Goal: Transaction & Acquisition: Purchase product/service

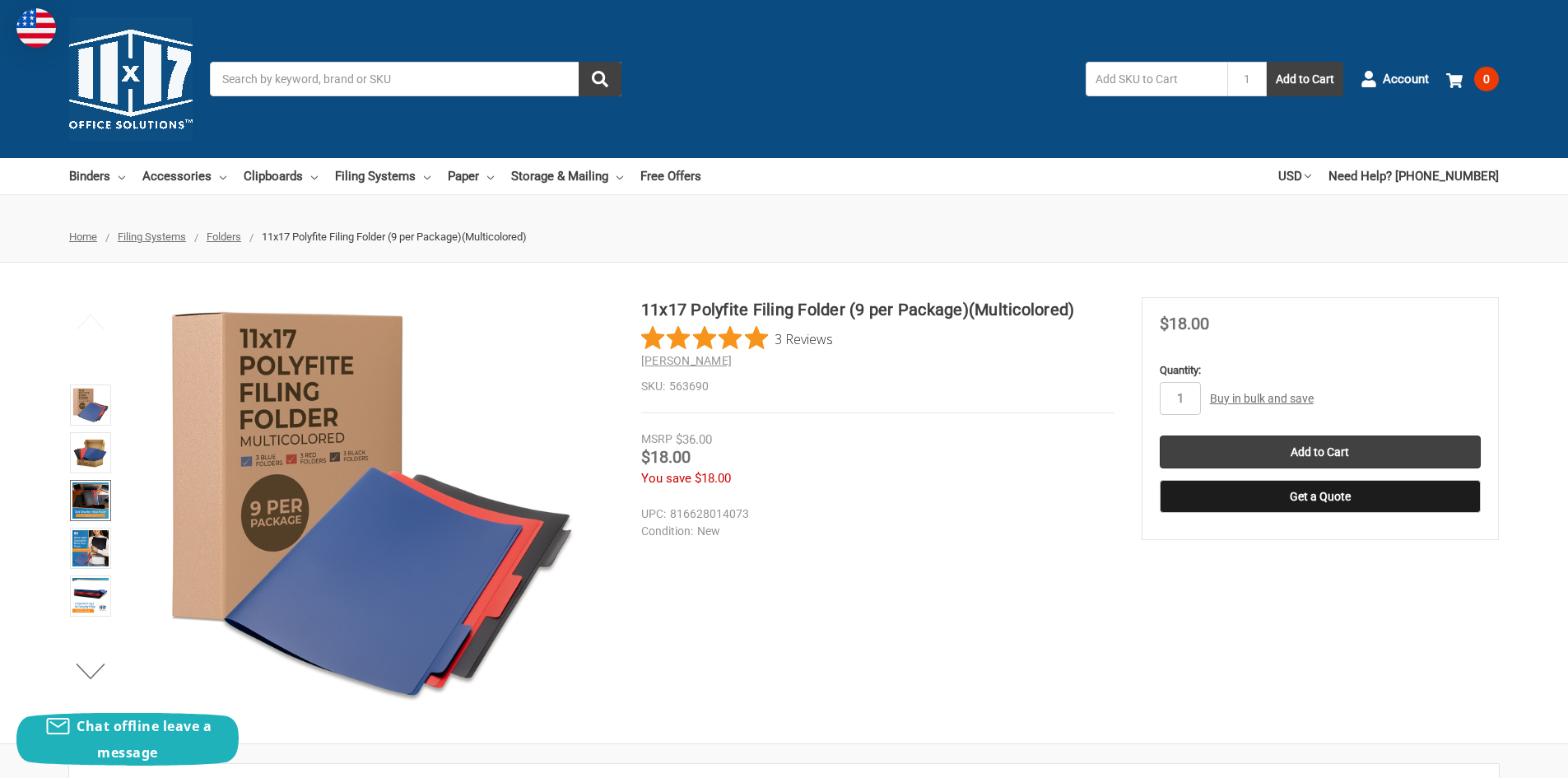
click at [88, 500] on img at bounding box center [90, 500] width 37 height 37
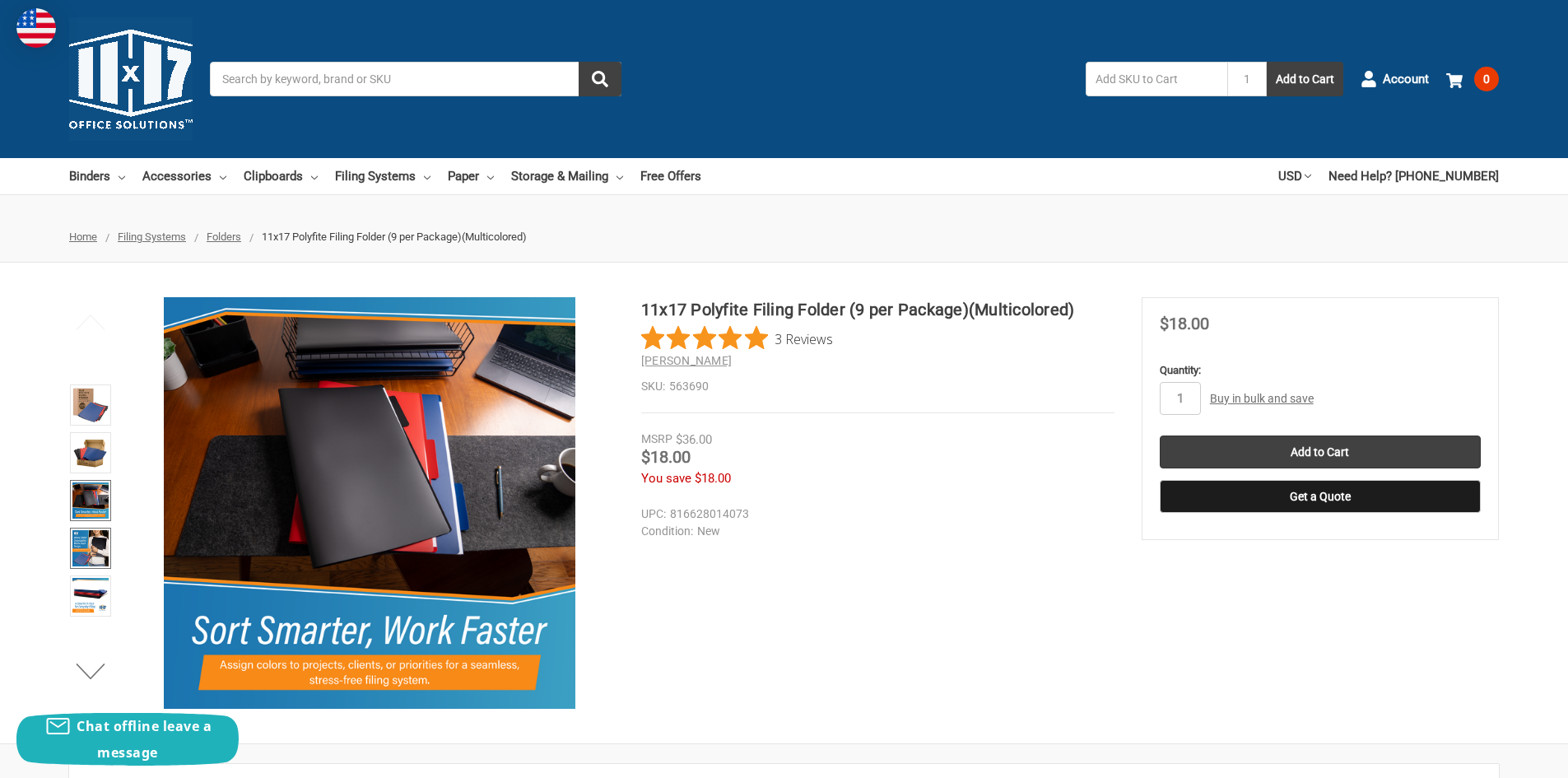
click at [94, 535] on img at bounding box center [90, 548] width 37 height 37
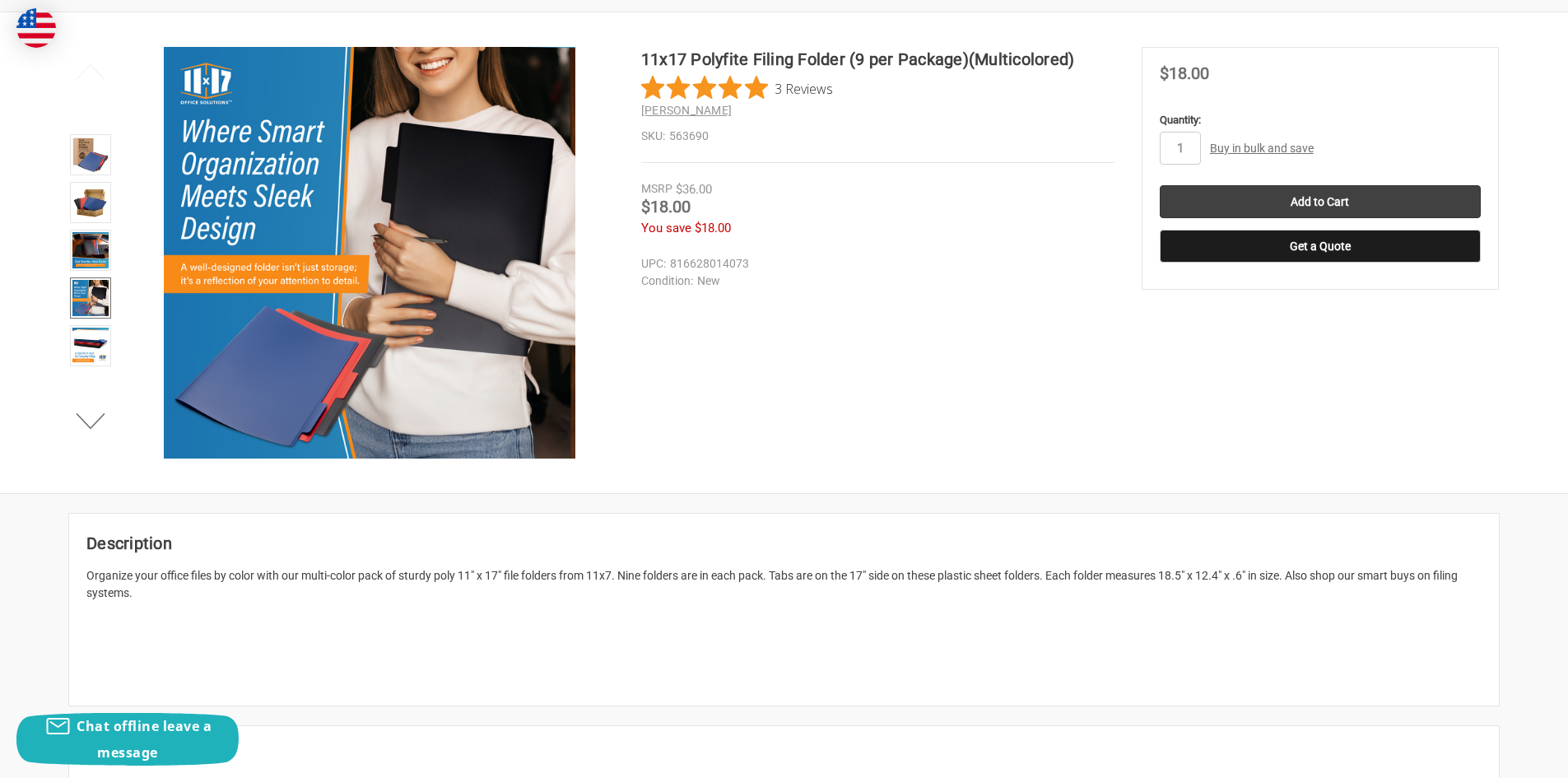
scroll to position [247, 0]
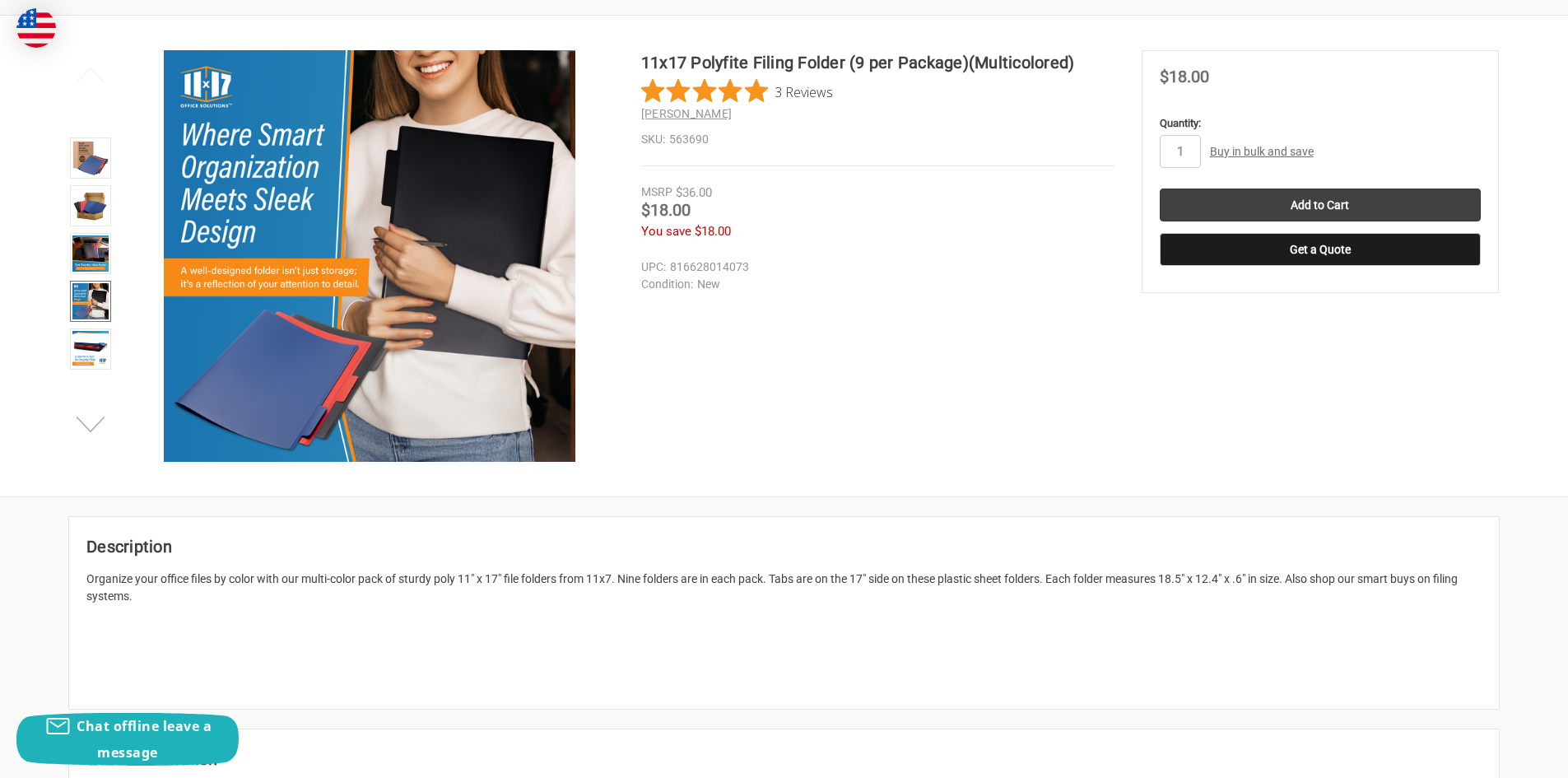
click at [89, 423] on button "Next" at bounding box center [91, 424] width 50 height 33
click at [91, 297] on img at bounding box center [90, 301] width 37 height 37
